Goal: Task Accomplishment & Management: Manage account settings

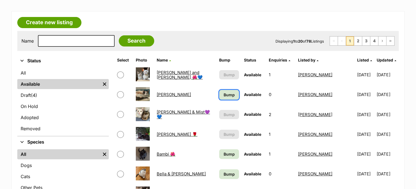
click at [223, 96] on span "Bump" at bounding box center [228, 95] width 11 height 6
click at [223, 155] on span "Bump" at bounding box center [228, 154] width 11 height 6
click at [223, 175] on span "Bump" at bounding box center [228, 174] width 11 height 6
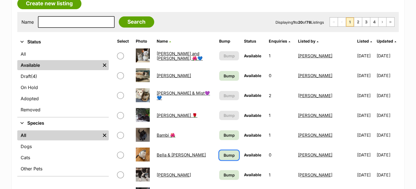
scroll to position [111, 0]
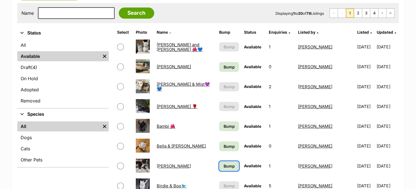
click at [223, 164] on span "Bump" at bounding box center [228, 166] width 11 height 6
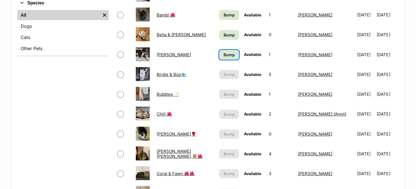
scroll to position [306, 0]
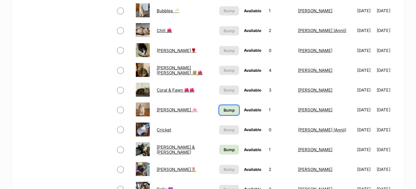
click at [219, 111] on link "Bump" at bounding box center [229, 110] width 20 height 10
click at [223, 147] on span "Bump" at bounding box center [228, 150] width 11 height 6
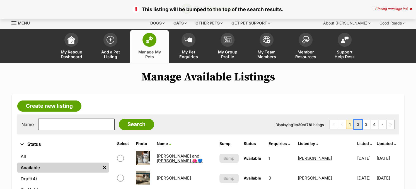
click at [357, 125] on link "2" at bounding box center [358, 124] width 8 height 9
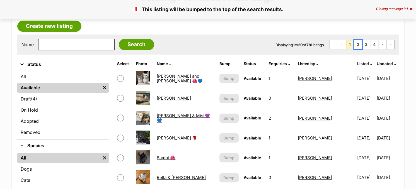
scroll to position [84, 0]
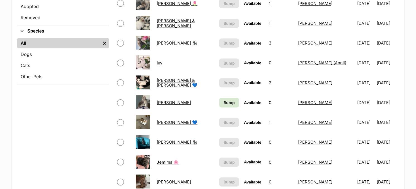
scroll to position [223, 0]
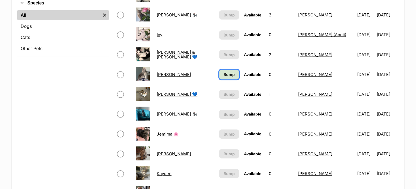
click at [223, 75] on span "Bump" at bounding box center [228, 75] width 11 height 6
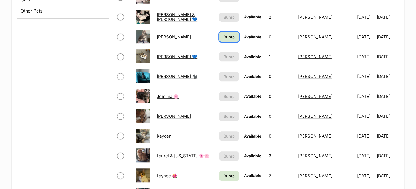
scroll to position [306, 0]
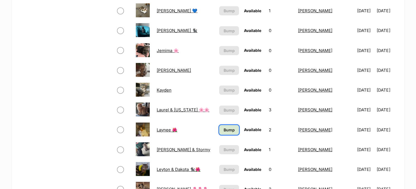
click at [232, 125] on link "Bump" at bounding box center [229, 130] width 20 height 10
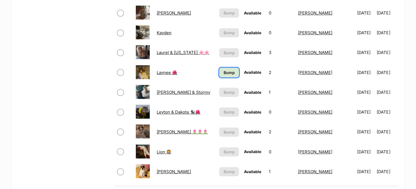
scroll to position [390, 0]
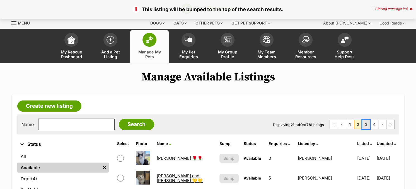
click at [364, 122] on link "3" at bounding box center [366, 124] width 8 height 9
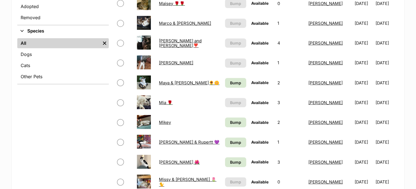
scroll to position [195, 0]
click at [225, 78] on link "Bump" at bounding box center [235, 83] width 21 height 10
click at [230, 119] on span "Bump" at bounding box center [235, 122] width 11 height 6
click at [230, 139] on span "Bump" at bounding box center [235, 142] width 11 height 6
click at [230, 159] on span "Bump" at bounding box center [235, 162] width 11 height 6
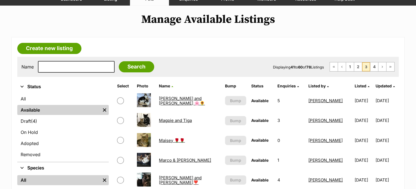
scroll to position [56, 0]
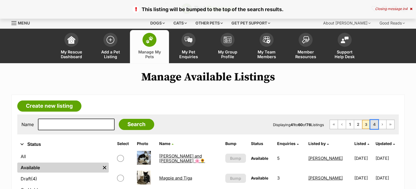
click at [372, 126] on link "4" at bounding box center [374, 124] width 8 height 9
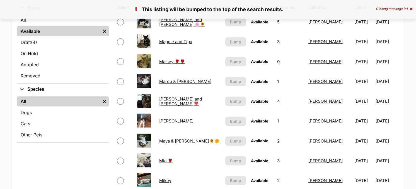
scroll to position [139, 0]
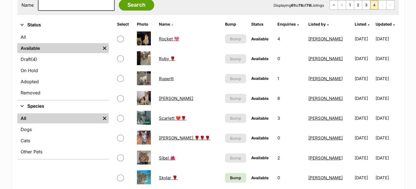
scroll to position [167, 0]
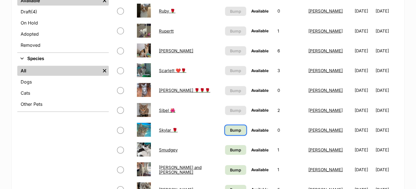
click at [230, 128] on link "Bump" at bounding box center [235, 130] width 21 height 10
click at [229, 146] on link "Bump" at bounding box center [235, 150] width 21 height 10
click at [230, 169] on span "Bump" at bounding box center [235, 170] width 11 height 6
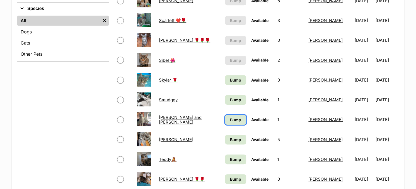
scroll to position [223, 0]
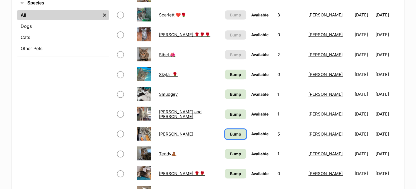
click at [230, 131] on span "Bump" at bounding box center [235, 134] width 11 height 6
click at [230, 153] on span "Bump" at bounding box center [235, 154] width 11 height 6
click at [230, 174] on span "Bump" at bounding box center [235, 174] width 11 height 6
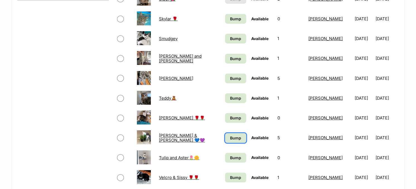
click at [230, 135] on span "Bump" at bounding box center [235, 138] width 11 height 6
click at [230, 155] on span "Bump" at bounding box center [235, 158] width 11 height 6
click at [230, 175] on span "Bump" at bounding box center [235, 178] width 11 height 6
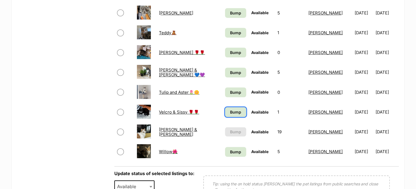
scroll to position [362, 0]
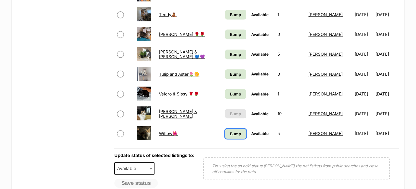
click at [230, 132] on span "Bump" at bounding box center [235, 134] width 11 height 6
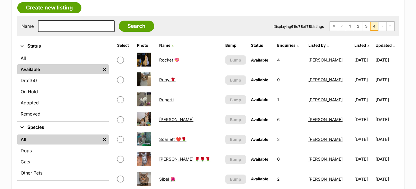
scroll to position [56, 0]
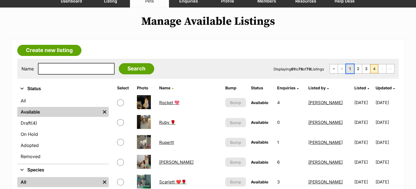
click at [348, 67] on link "1" at bounding box center [350, 68] width 8 height 9
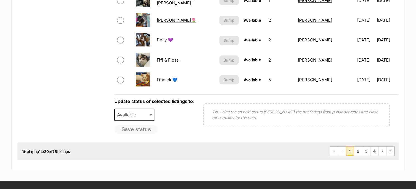
scroll to position [474, 0]
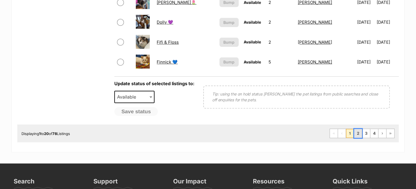
click at [357, 129] on link "2" at bounding box center [358, 133] width 8 height 9
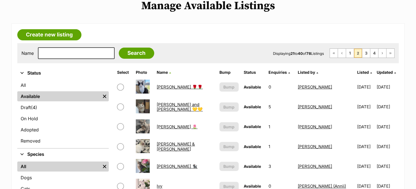
scroll to position [111, 0]
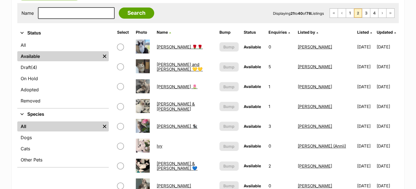
click at [160, 86] on link "Hilda 🌷" at bounding box center [177, 86] width 41 height 5
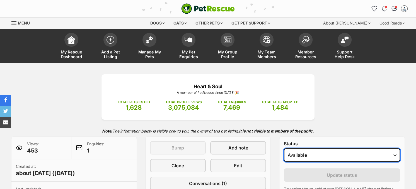
click at [305, 151] on select "Draft - not available as listing has enquires Available On hold Adopted" at bounding box center [342, 154] width 116 height 13
select select "on_hold"
click at [284, 148] on select "Draft - not available as listing has enquires Available On hold Adopted" at bounding box center [342, 154] width 116 height 13
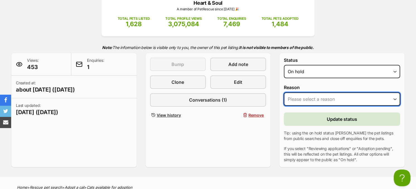
click at [322, 101] on select "Please select a reason Medical reasons Reviewing applications Adoption pending …" at bounding box center [342, 98] width 116 height 13
select select "adoption_pending"
click at [284, 92] on select "Please select a reason Medical reasons Reviewing applications Adoption pending …" at bounding box center [342, 98] width 116 height 13
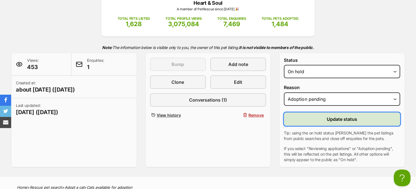
click at [320, 119] on button "Update status" at bounding box center [342, 119] width 116 height 13
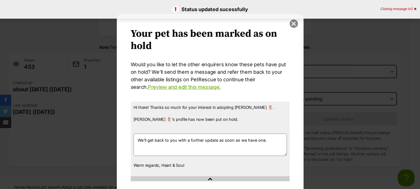
click at [293, 25] on button "close" at bounding box center [293, 24] width 8 height 8
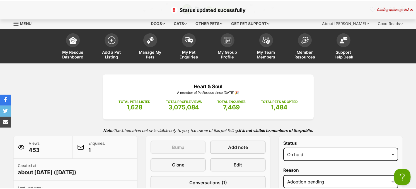
scroll to position [84, 0]
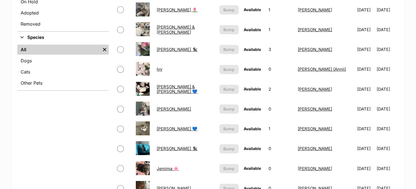
scroll to position [223, 0]
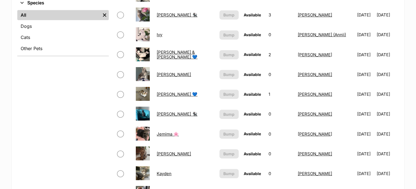
click at [178, 54] on link "Jake & Jasper 💙" at bounding box center [177, 55] width 41 height 10
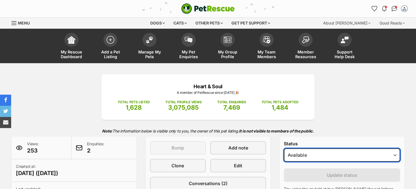
click at [346, 157] on select "Draft - not available as listing has enquires Available On hold Adopted" at bounding box center [342, 154] width 116 height 13
select select "on_hold"
click at [284, 148] on select "Draft - not available as listing has enquires Available On hold Adopted" at bounding box center [342, 154] width 116 height 13
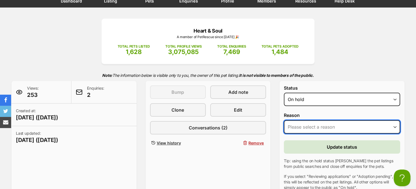
click at [318, 128] on select "Please select a reason Medical reasons Reviewing applications Adoption pending …" at bounding box center [342, 126] width 116 height 13
select select "adoption_pending"
click at [284, 120] on select "Please select a reason Medical reasons Reviewing applications Adoption pending …" at bounding box center [342, 126] width 116 height 13
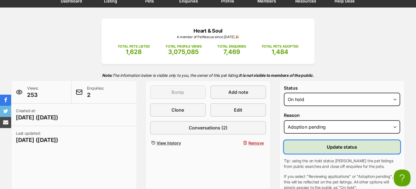
click at [323, 150] on button "Update status" at bounding box center [342, 146] width 116 height 13
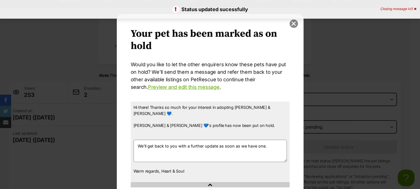
click at [291, 25] on button "close" at bounding box center [293, 24] width 8 height 8
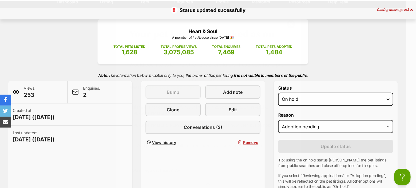
scroll to position [56, 0]
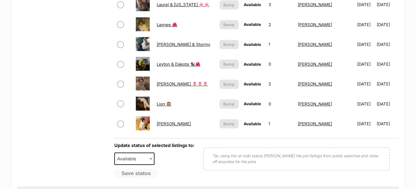
scroll to position [449, 0]
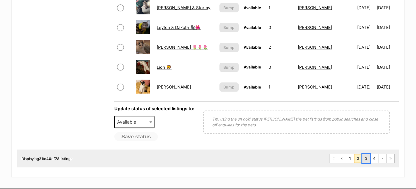
click at [366, 154] on link "3" at bounding box center [366, 158] width 8 height 9
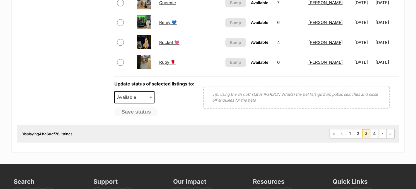
scroll to position [474, 0]
click at [373, 130] on link "4" at bounding box center [374, 133] width 8 height 9
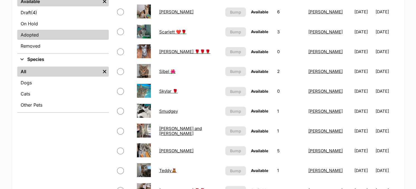
scroll to position [111, 0]
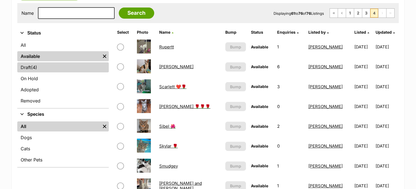
click at [35, 69] on span "(4)" at bounding box center [34, 67] width 6 height 7
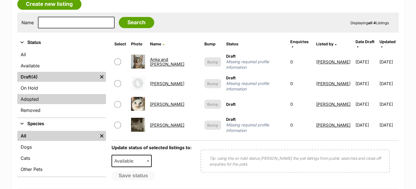
scroll to position [111, 0]
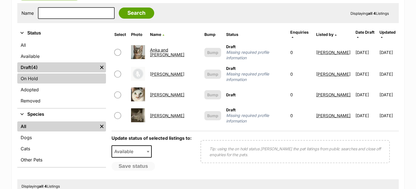
click at [59, 78] on link "On Hold" at bounding box center [61, 79] width 89 height 10
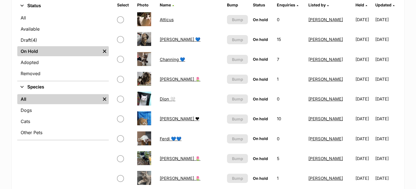
scroll to position [139, 0]
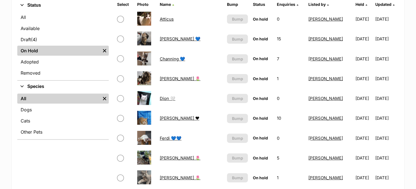
click at [118, 38] on input "checkbox" at bounding box center [120, 39] width 7 height 7
checkbox input "true"
click at [120, 58] on input "checkbox" at bounding box center [120, 58] width 7 height 7
checkbox input "true"
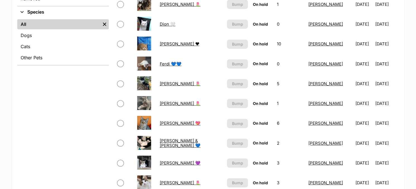
scroll to position [223, 0]
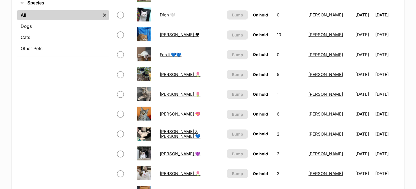
click at [118, 51] on input "checkbox" at bounding box center [120, 54] width 7 height 7
checkbox input "true"
click at [119, 71] on input "checkbox" at bounding box center [120, 74] width 7 height 7
checkbox input "true"
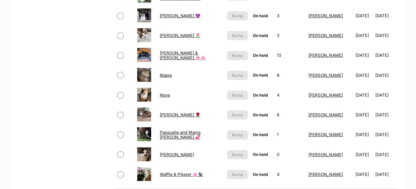
scroll to position [362, 0]
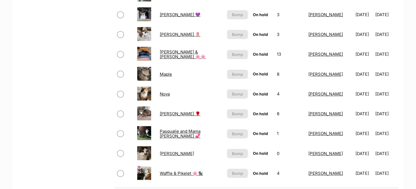
click at [120, 91] on input "checkbox" at bounding box center [120, 94] width 7 height 7
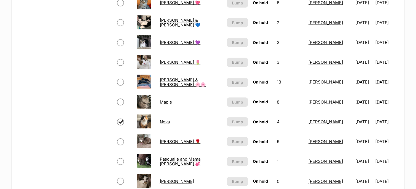
click at [122, 119] on input "checkbox" at bounding box center [120, 122] width 7 height 7
checkbox input "false"
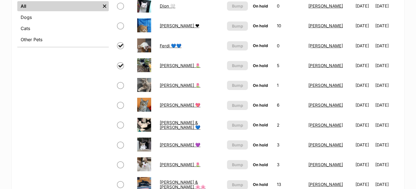
scroll to position [223, 0]
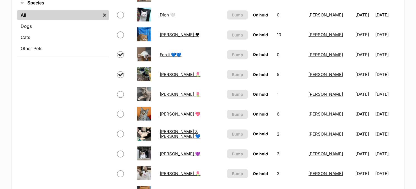
click at [121, 112] on input "checkbox" at bounding box center [120, 114] width 7 height 7
checkbox input "true"
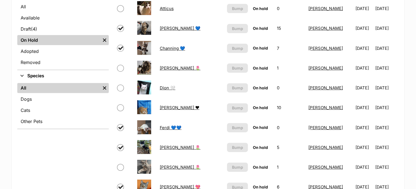
scroll to position [139, 0]
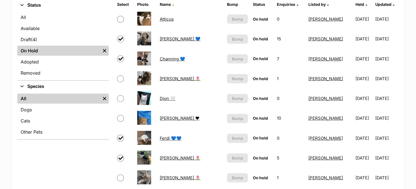
click at [120, 77] on input "checkbox" at bounding box center [120, 79] width 7 height 7
checkbox input "true"
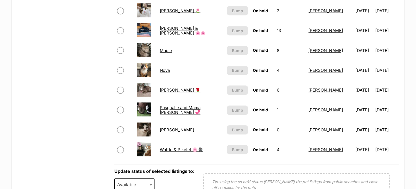
scroll to position [418, 0]
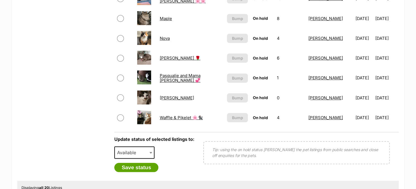
click at [150, 147] on span at bounding box center [151, 153] width 6 height 12
select select "rehomed"
click at [142, 163] on button "Save status" at bounding box center [136, 167] width 44 height 9
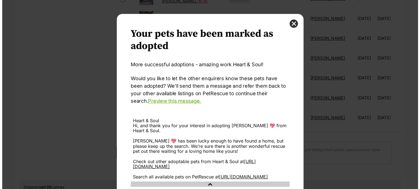
scroll to position [0, 0]
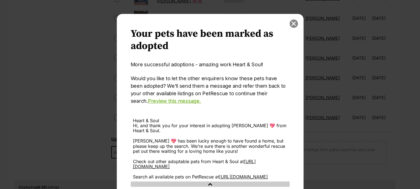
click at [294, 21] on button "close" at bounding box center [293, 24] width 8 height 8
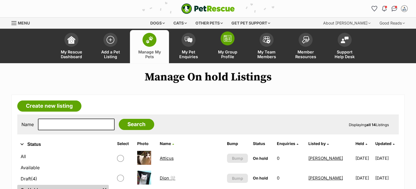
click at [230, 36] on img at bounding box center [227, 38] width 8 height 7
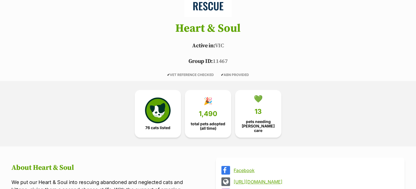
scroll to position [251, 0]
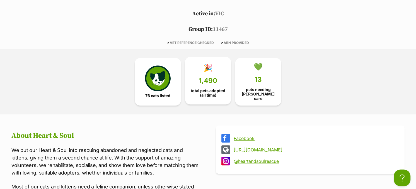
click at [211, 79] on span "1,490" at bounding box center [208, 81] width 18 height 8
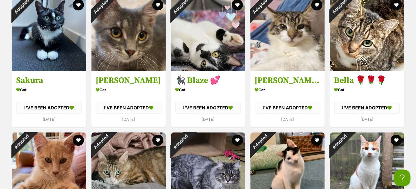
scroll to position [1131, 0]
